Goal: Information Seeking & Learning: Learn about a topic

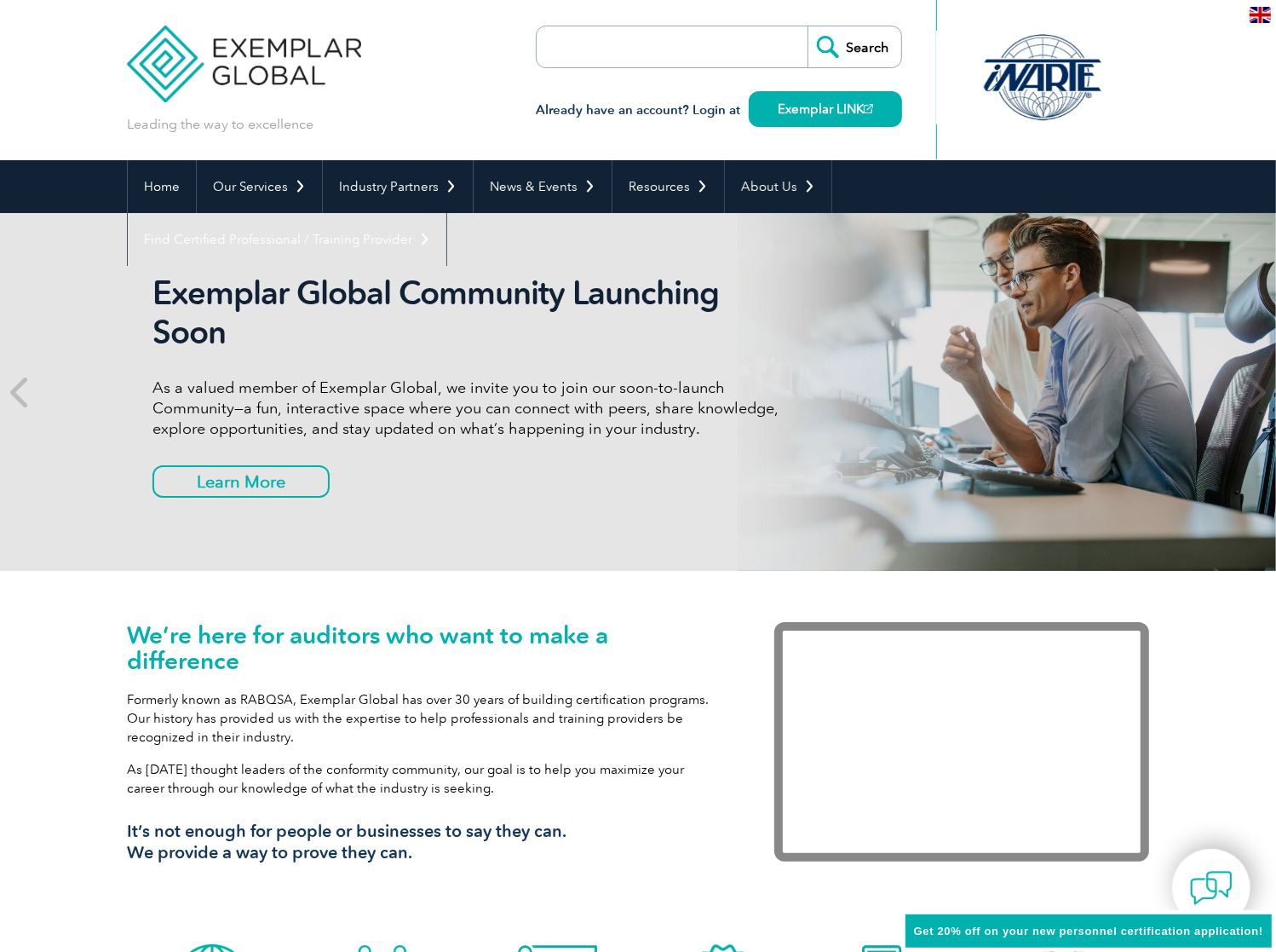
click at [579, 48] on input "search" at bounding box center [635, 47] width 179 height 41
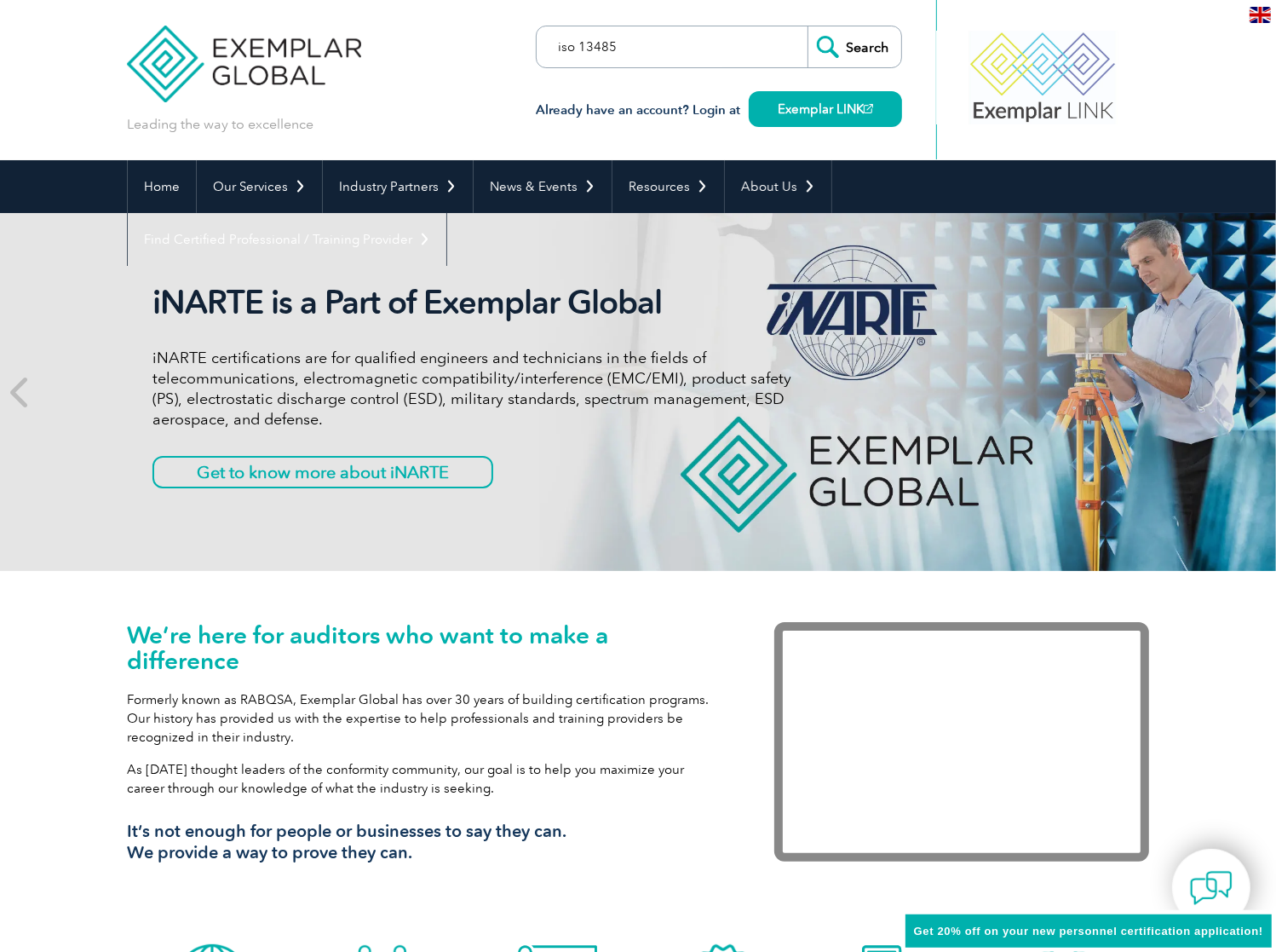
type input "iso 13485"
click at [808, 27] on input "Search" at bounding box center [854, 47] width 93 height 41
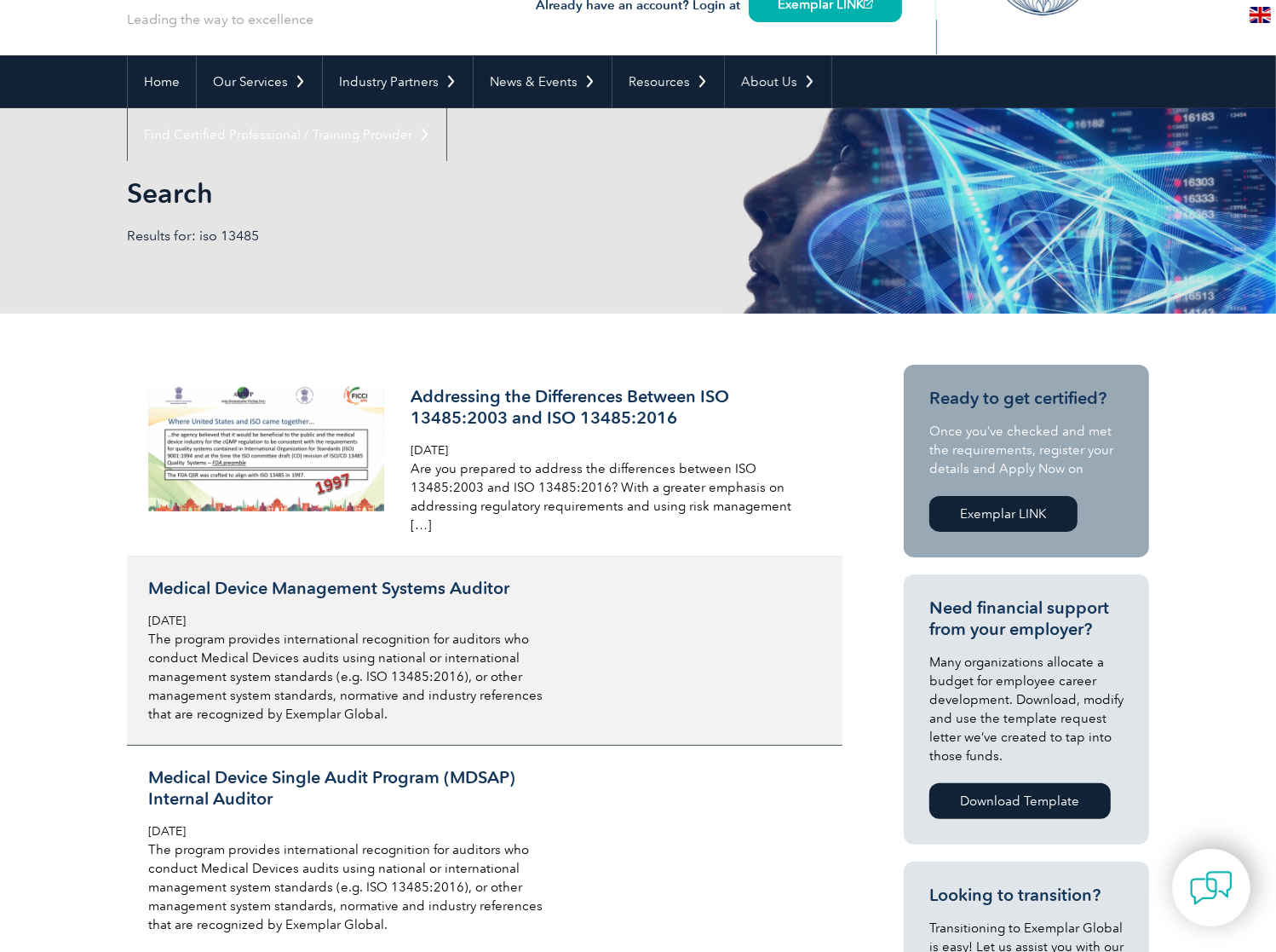
scroll to position [141, 0]
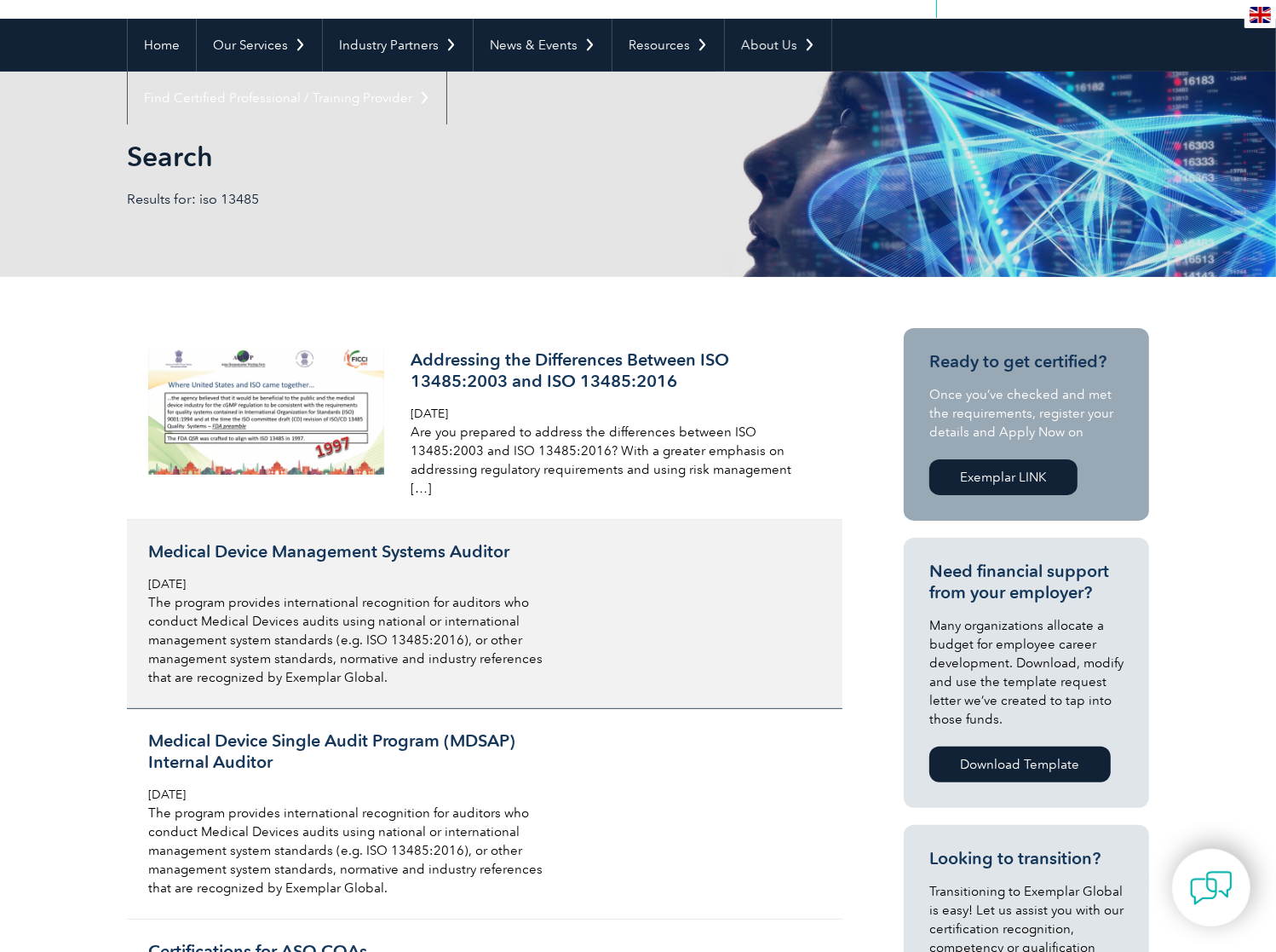
click at [275, 541] on h3 "Medical Device Management Systems Auditor" at bounding box center [349, 551] width 403 height 21
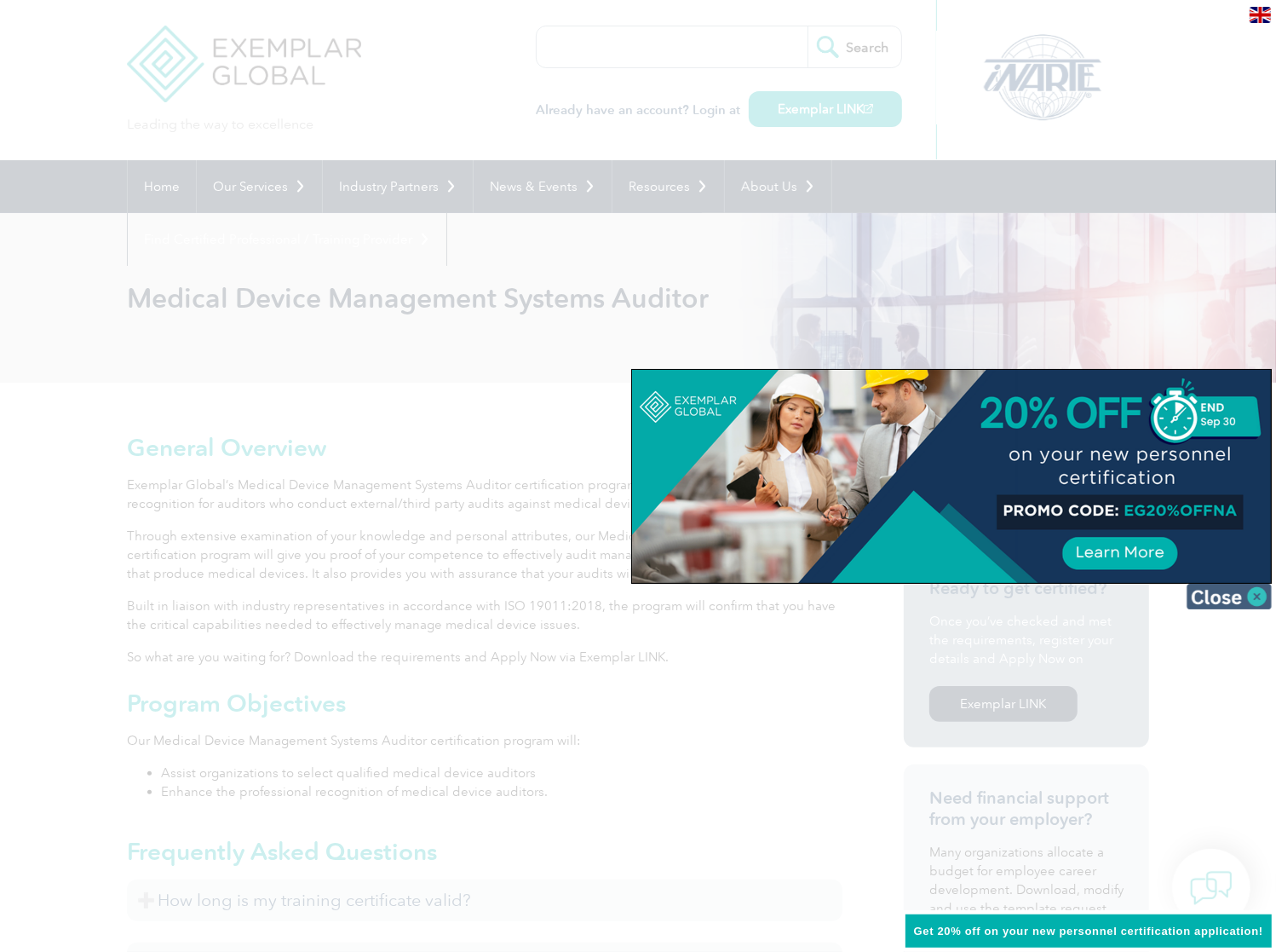
click at [1262, 598] on img at bounding box center [1228, 596] width 85 height 26
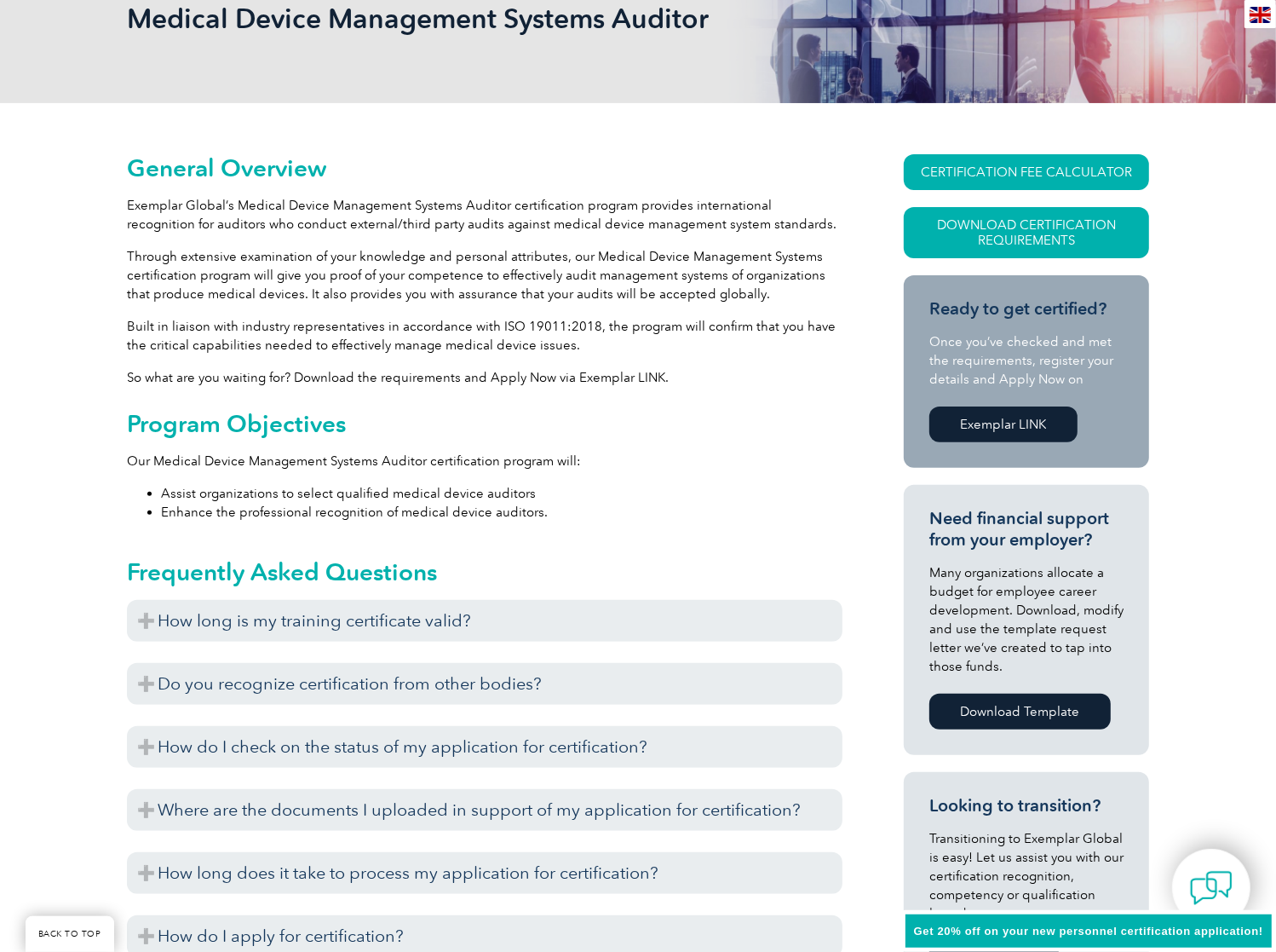
scroll to position [283, 0]
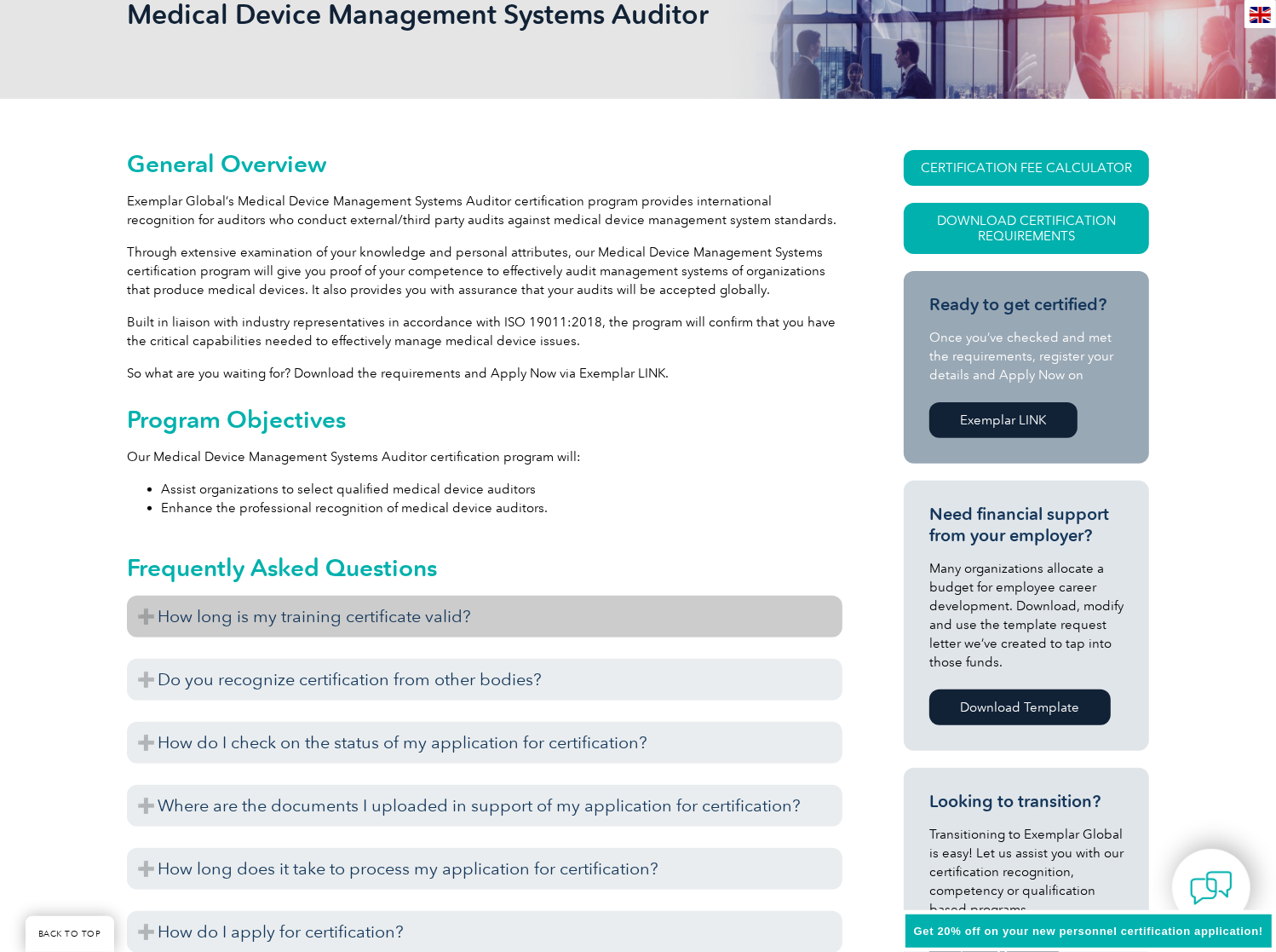
click at [331, 613] on h3 "How long is my training certificate valid?" at bounding box center [484, 616] width 715 height 42
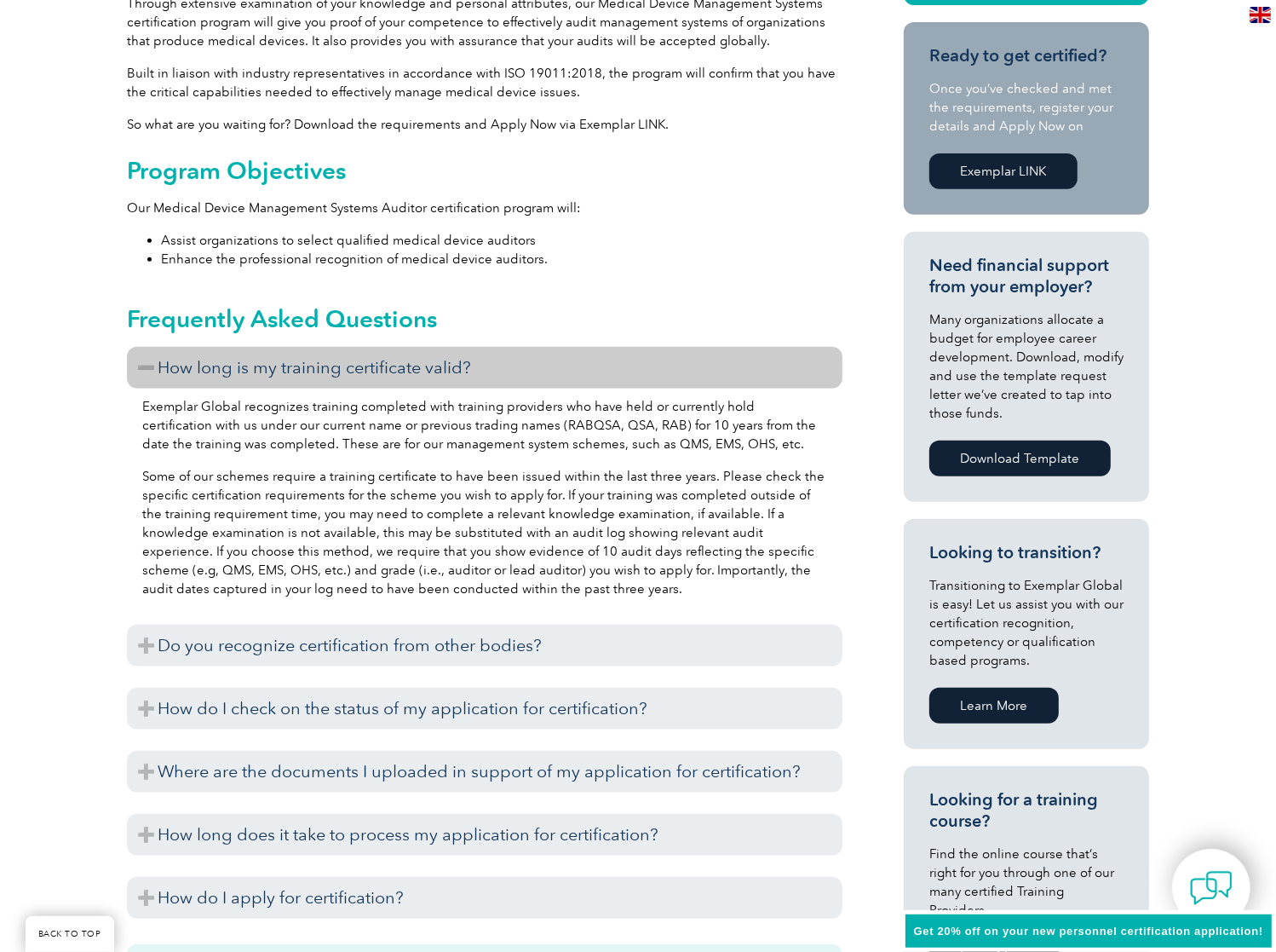
scroll to position [568, 0]
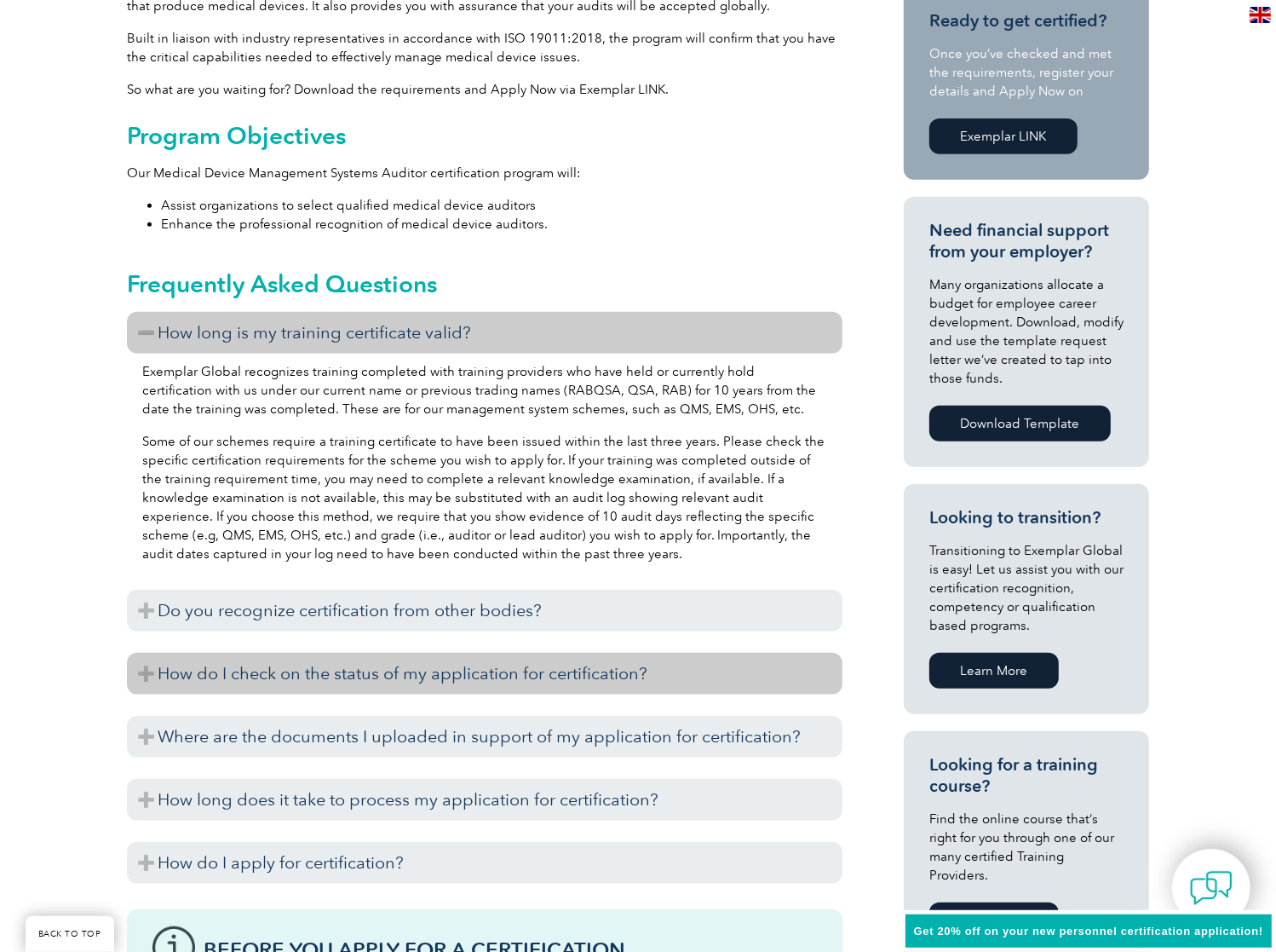
click at [367, 678] on h3 "How do I check on the status of my application for certification?" at bounding box center [484, 673] width 715 height 42
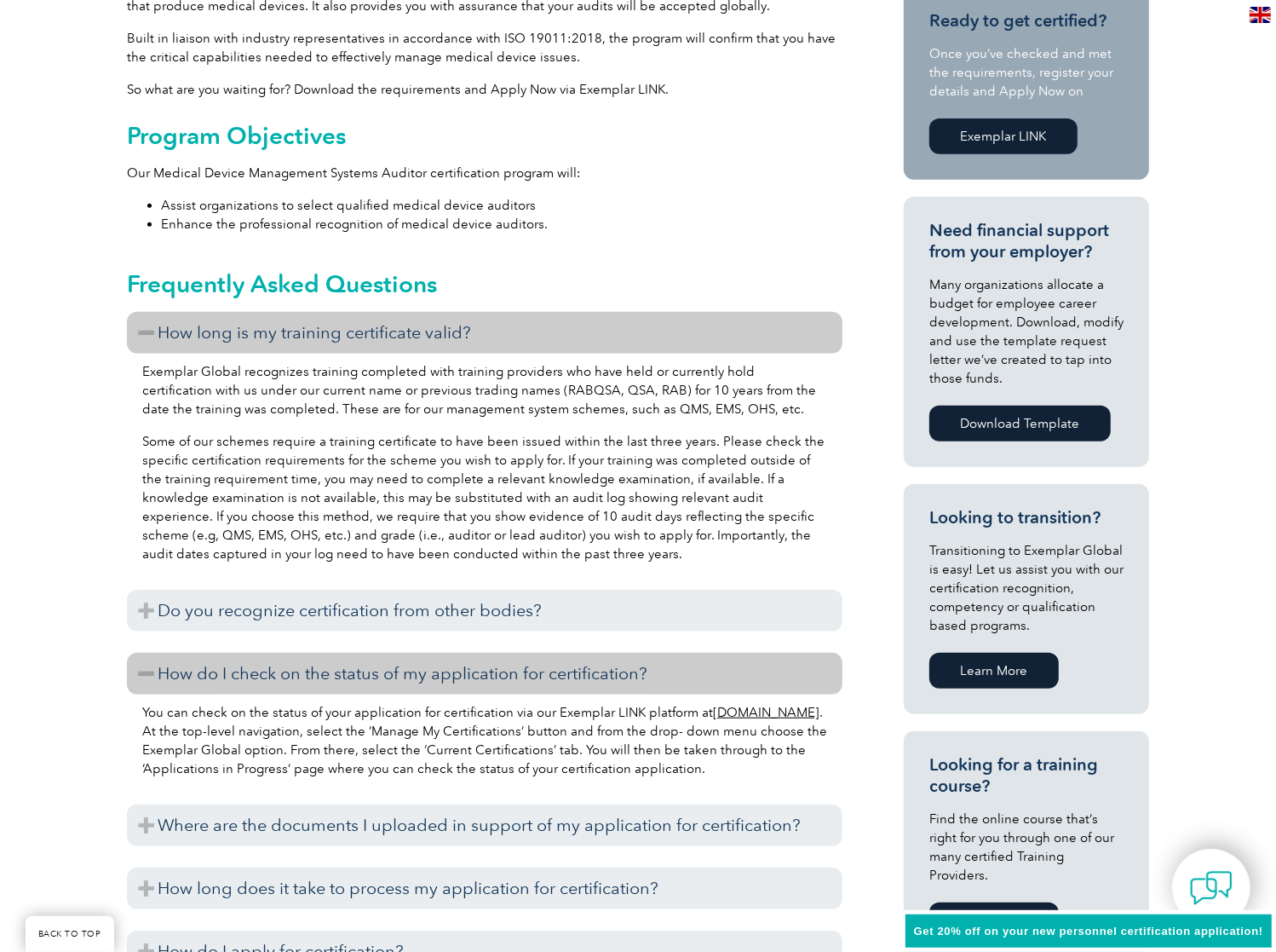
click at [713, 720] on link "www.exemplarlink.org" at bounding box center [767, 713] width 107 height 15
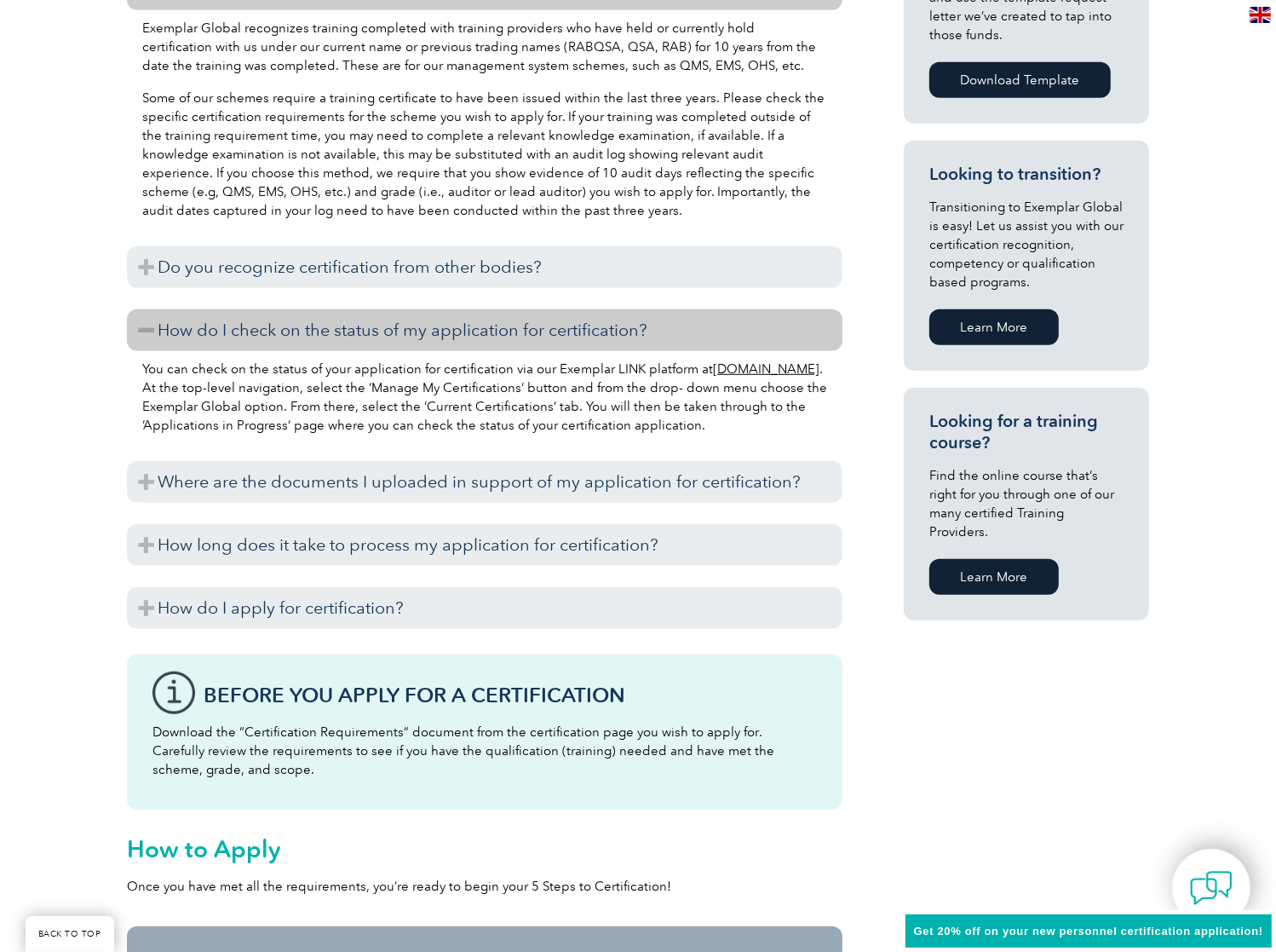
scroll to position [852, 0]
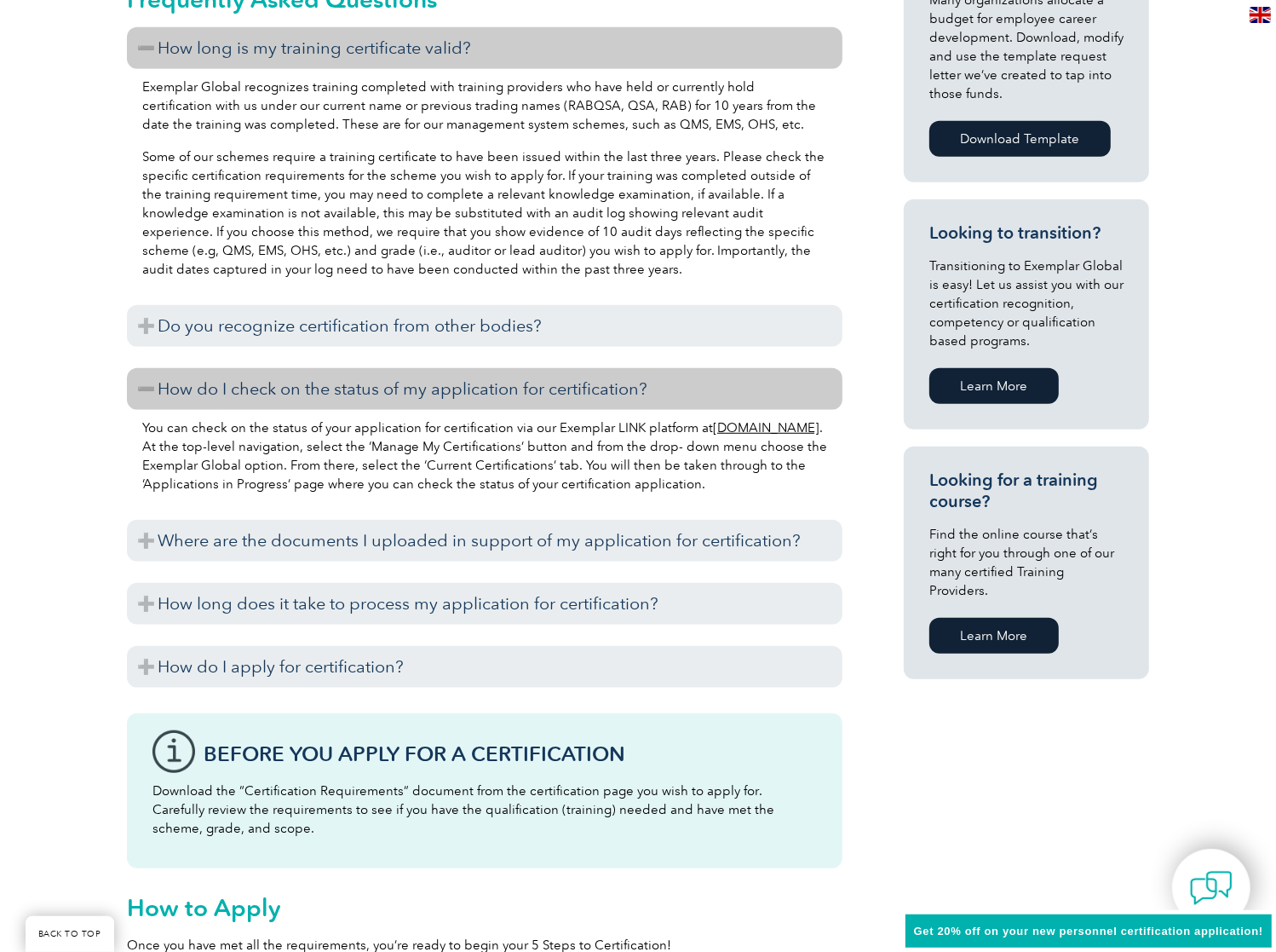
click at [1001, 618] on link "Learn More" at bounding box center [995, 636] width 130 height 36
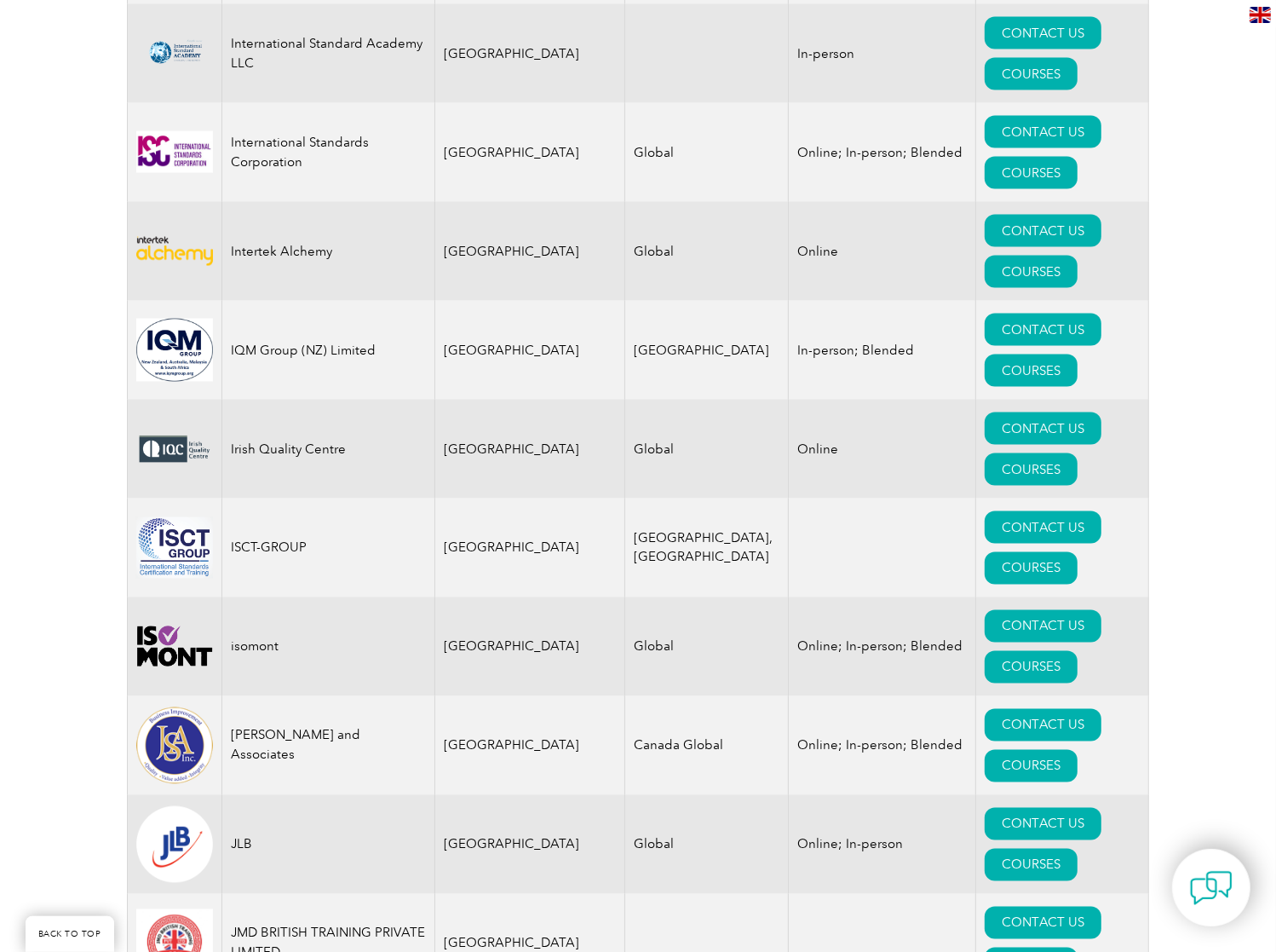
scroll to position [13330, 0]
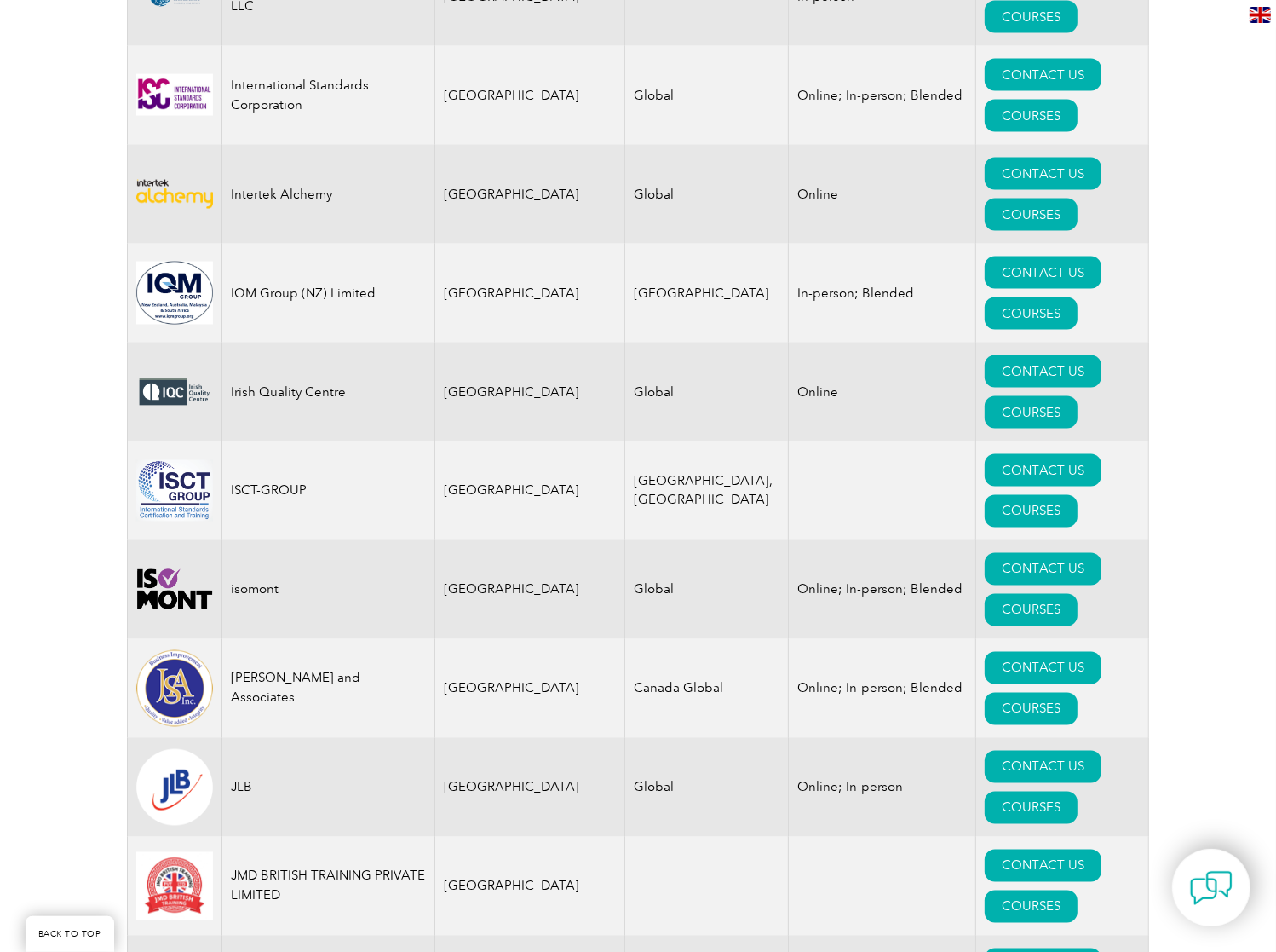
scroll to position [13449, 0]
